Goal: Task Accomplishment & Management: Use online tool/utility

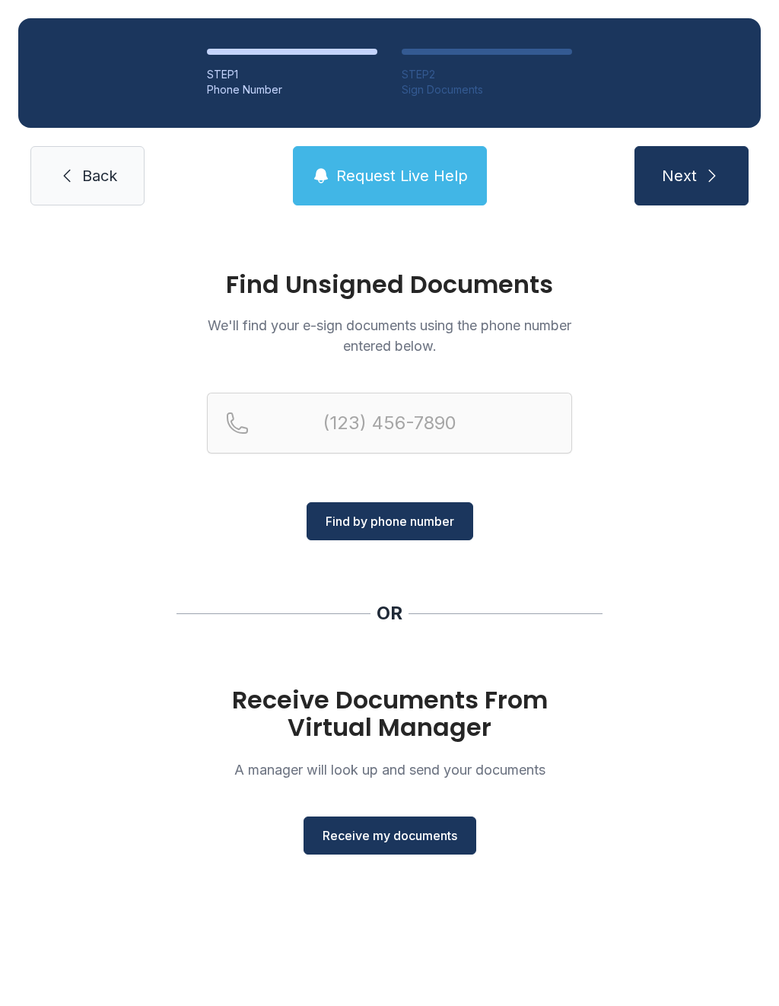
click at [391, 837] on span "Receive my documents" at bounding box center [390, 836] width 135 height 18
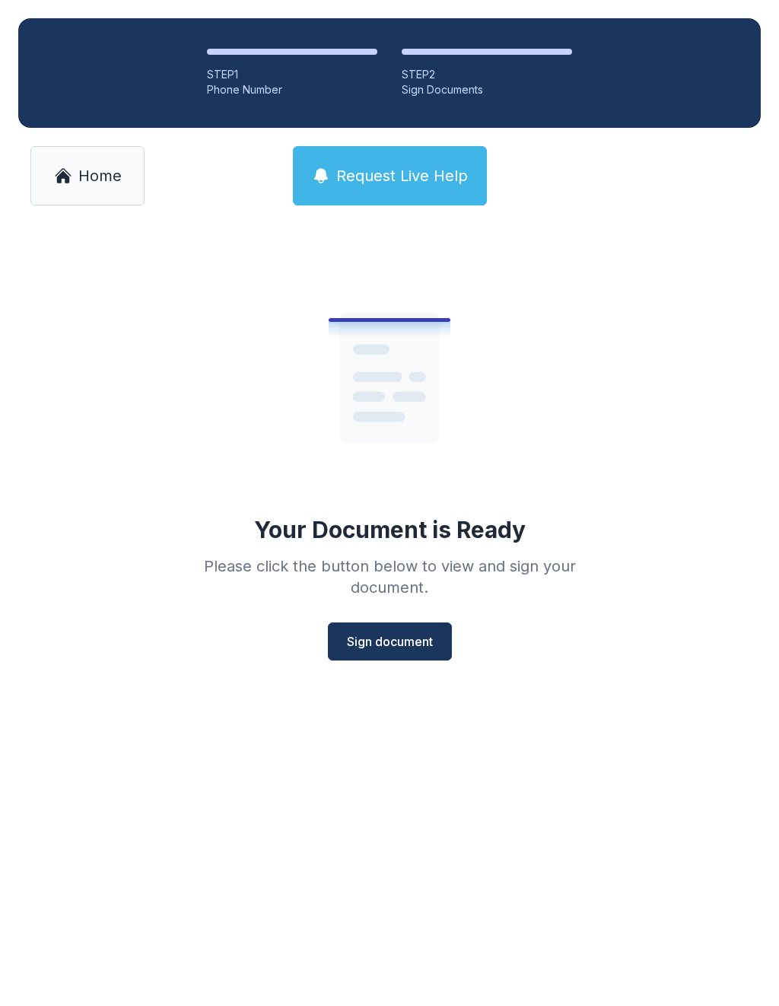
click at [391, 651] on button "Sign document" at bounding box center [390, 642] width 124 height 38
click at [101, 177] on span "Home" at bounding box center [99, 175] width 43 height 21
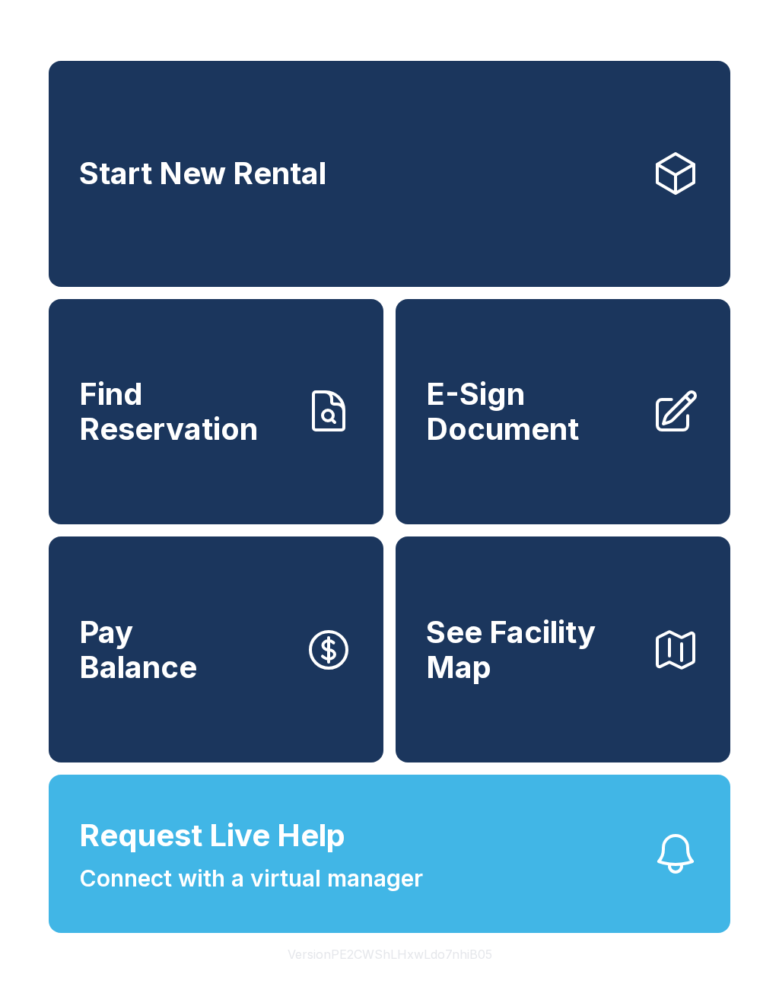
click at [536, 446] on span "E-Sign Document" at bounding box center [532, 411] width 213 height 69
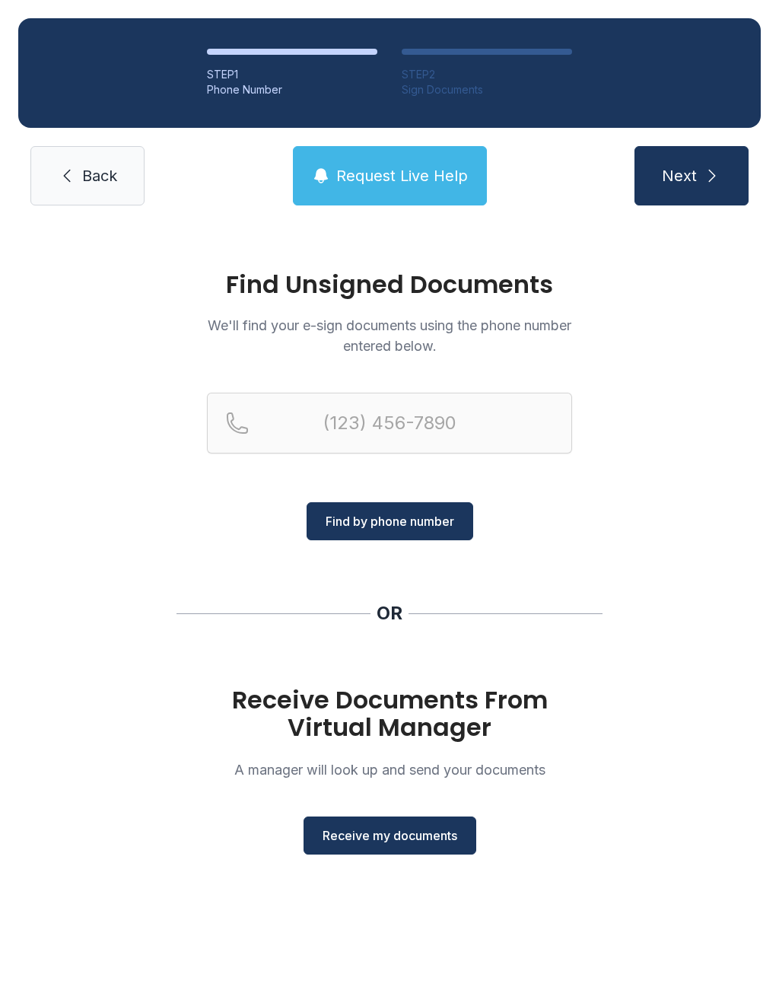
click at [413, 836] on span "Receive my documents" at bounding box center [390, 836] width 135 height 18
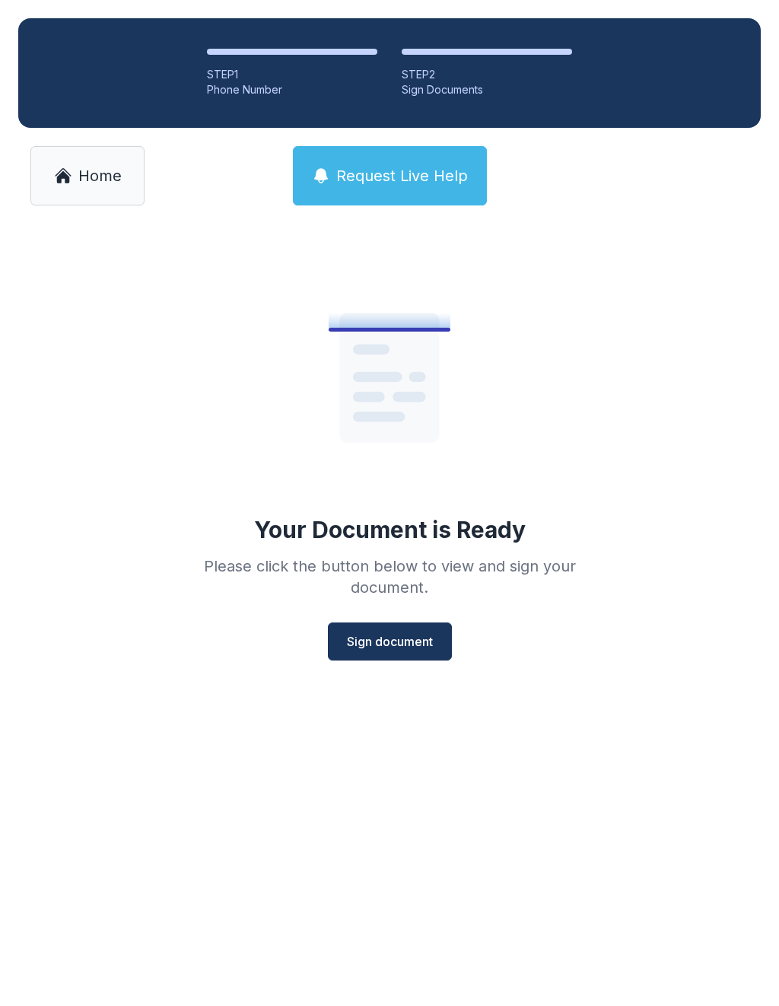
click at [388, 647] on span "Sign document" at bounding box center [390, 642] width 86 height 18
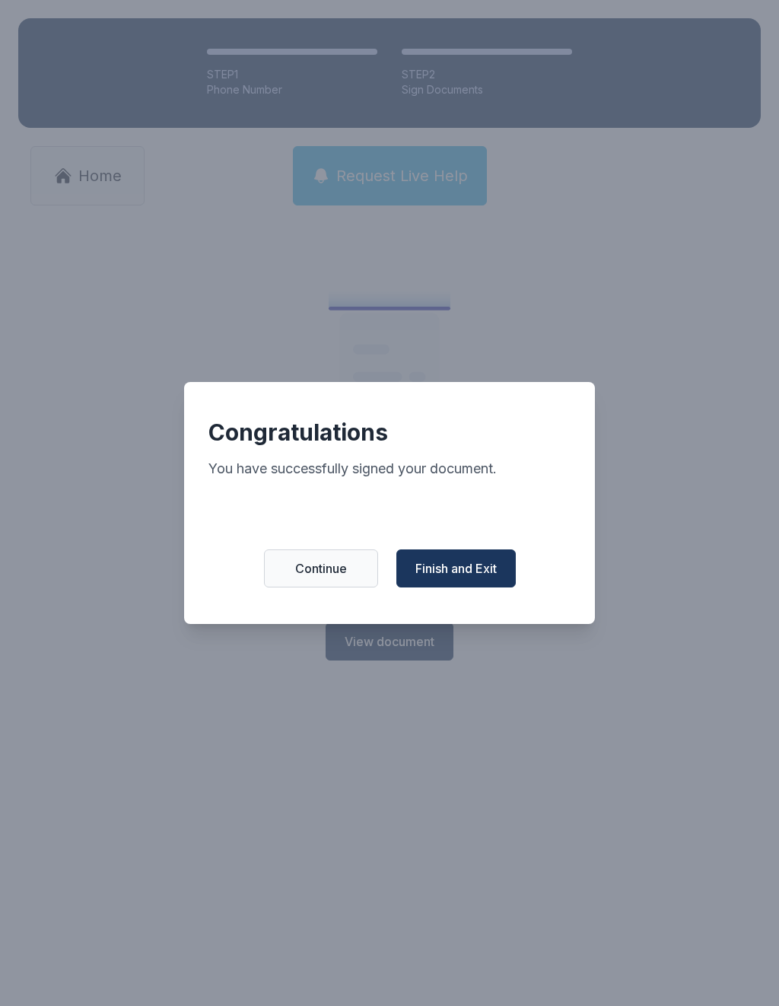
click at [463, 575] on span "Finish and Exit" at bounding box center [456, 568] width 81 height 18
